Goal: Transaction & Acquisition: Purchase product/service

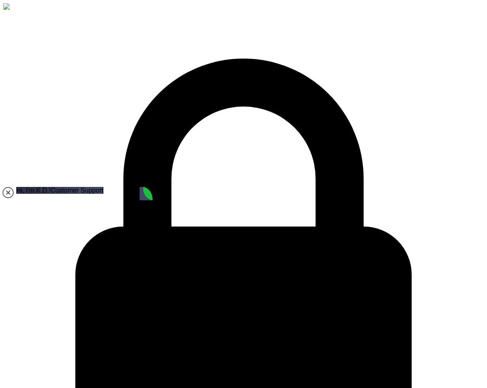
click at [7, 192] on jdiv at bounding box center [7, 192] width 11 height 11
click at [8, 194] on jdiv at bounding box center [7, 192] width 11 height 11
click at [6, 191] on jdiv at bounding box center [7, 192] width 11 height 11
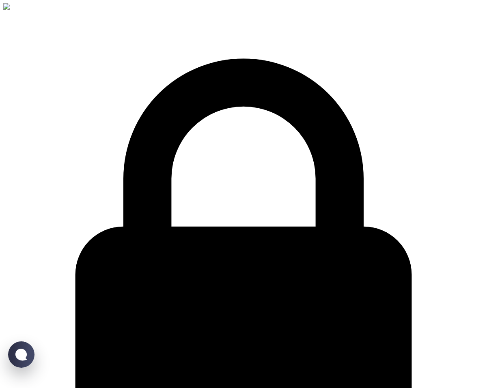
drag, startPoint x: 121, startPoint y: 192, endPoint x: 198, endPoint y: 192, distance: 77.5
copy h3 "What happens next"
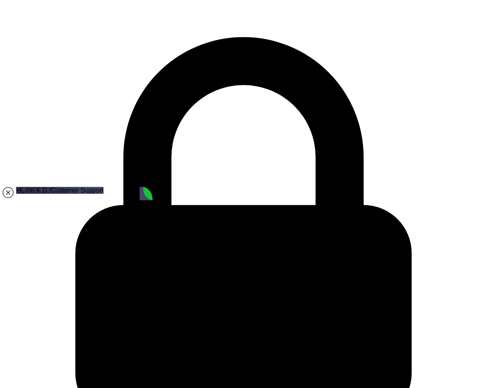
click at [2, 189] on jdiv at bounding box center [7, 192] width 11 height 11
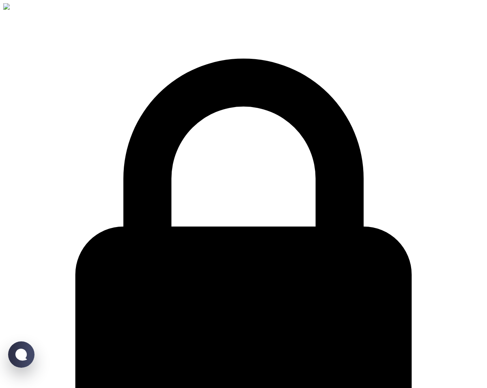
select select "PASSPORT"
select select "MALE"
select select "ccp"
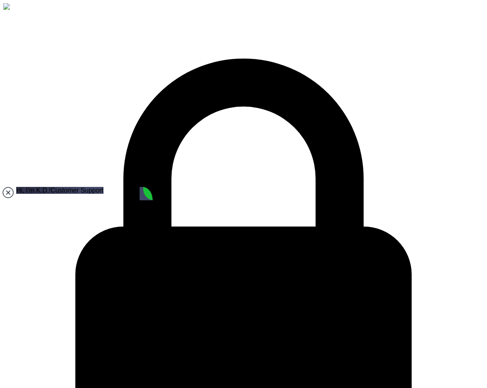
click at [6, 191] on jdiv at bounding box center [7, 192] width 11 height 11
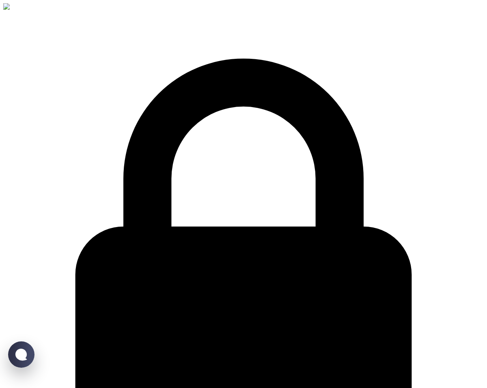
click at [43, 9] on img at bounding box center [26, 6] width 47 height 7
click at [38, 11] on img at bounding box center [26, 6] width 47 height 7
click at [21, 8] on img at bounding box center [26, 6] width 47 height 7
click at [19, 10] on img at bounding box center [26, 6] width 47 height 7
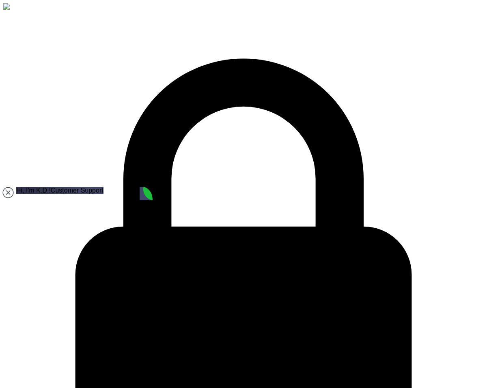
click at [31, 11] on img at bounding box center [26, 6] width 47 height 7
click at [6, 9] on div "Secure & Encrypted" at bounding box center [243, 251] width 480 height 496
click at [5, 192] on jdiv at bounding box center [7, 192] width 11 height 11
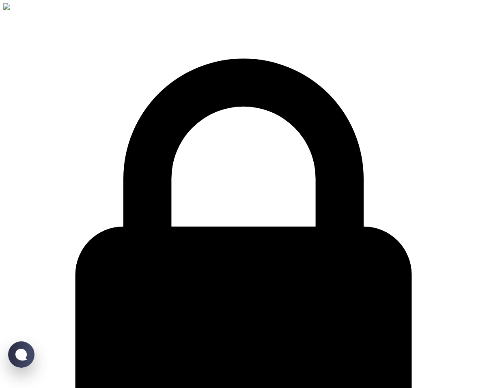
click at [27, 10] on img at bounding box center [26, 6] width 47 height 7
select select "PASSPORT"
select select "MALE"
select select "ccp"
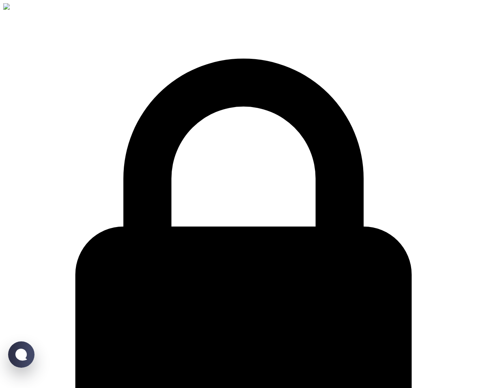
click at [41, 8] on img at bounding box center [26, 6] width 47 height 7
click at [40, 11] on img at bounding box center [26, 6] width 47 height 7
select select "TR"
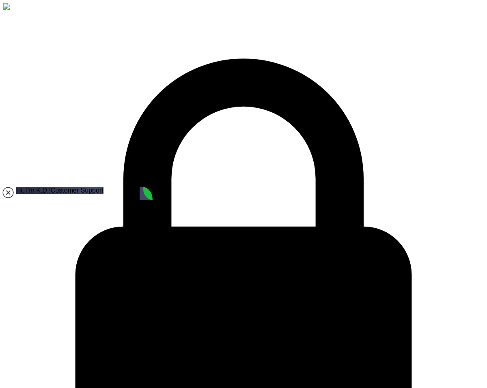
click at [13, 191] on jdiv at bounding box center [7, 192] width 11 height 11
click at [8, 190] on jdiv at bounding box center [7, 192] width 11 height 11
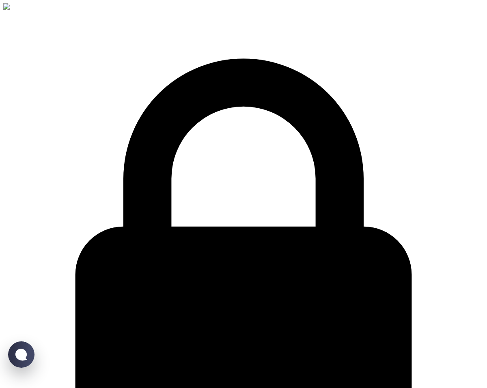
click at [37, 11] on img at bounding box center [26, 6] width 47 height 7
drag, startPoint x: 10, startPoint y: 12, endPoint x: 12, endPoint y: 8, distance: 4.4
click at [10, 12] on div "Secure & Encrypted" at bounding box center [243, 251] width 480 height 496
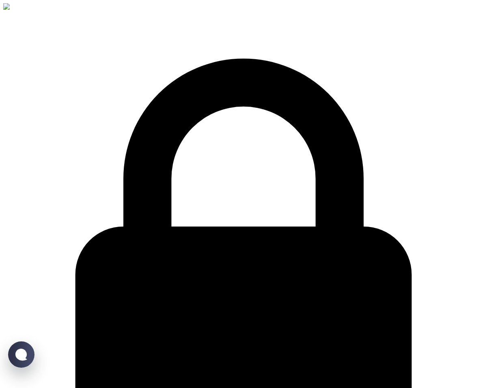
select select "TR"
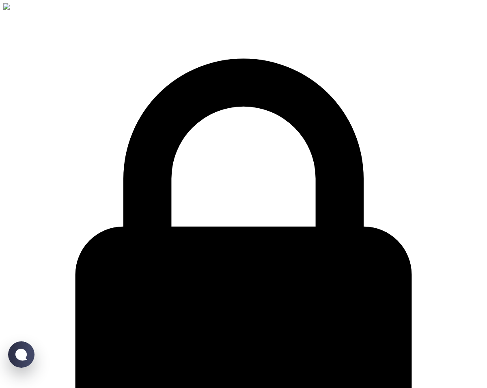
type input "test"
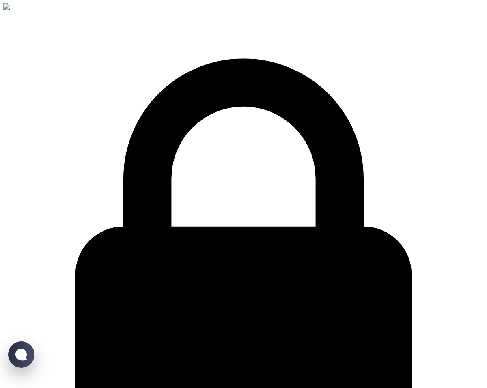
drag, startPoint x: 135, startPoint y: 146, endPoint x: 34, endPoint y: 122, distance: 104.5
type input "test"
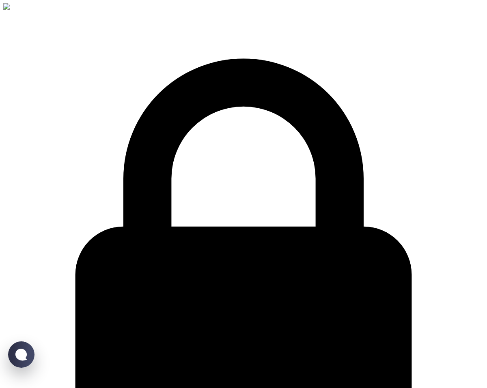
drag, startPoint x: 108, startPoint y: 163, endPoint x: 253, endPoint y: 168, distance: 145.3
